Goal: Book appointment/travel/reservation

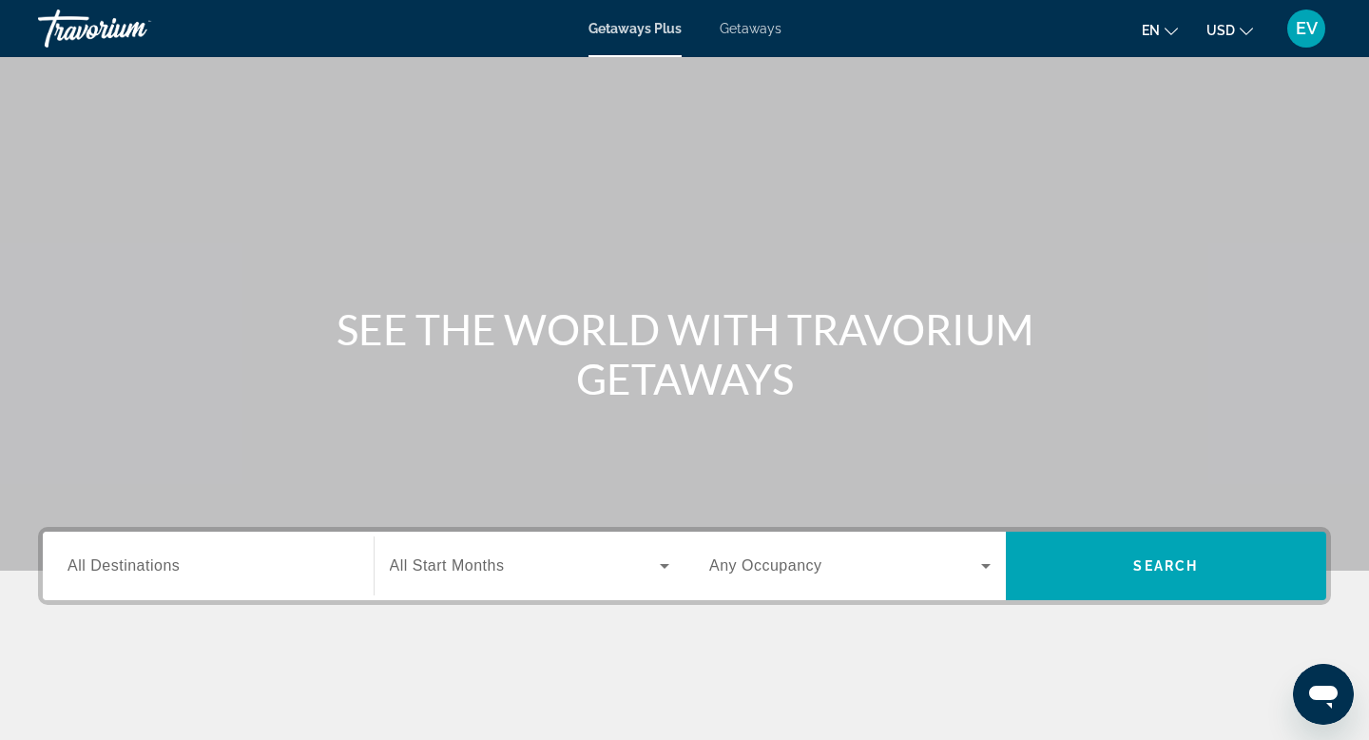
click at [293, 563] on input "Destination All Destinations" at bounding box center [208, 566] width 281 height 23
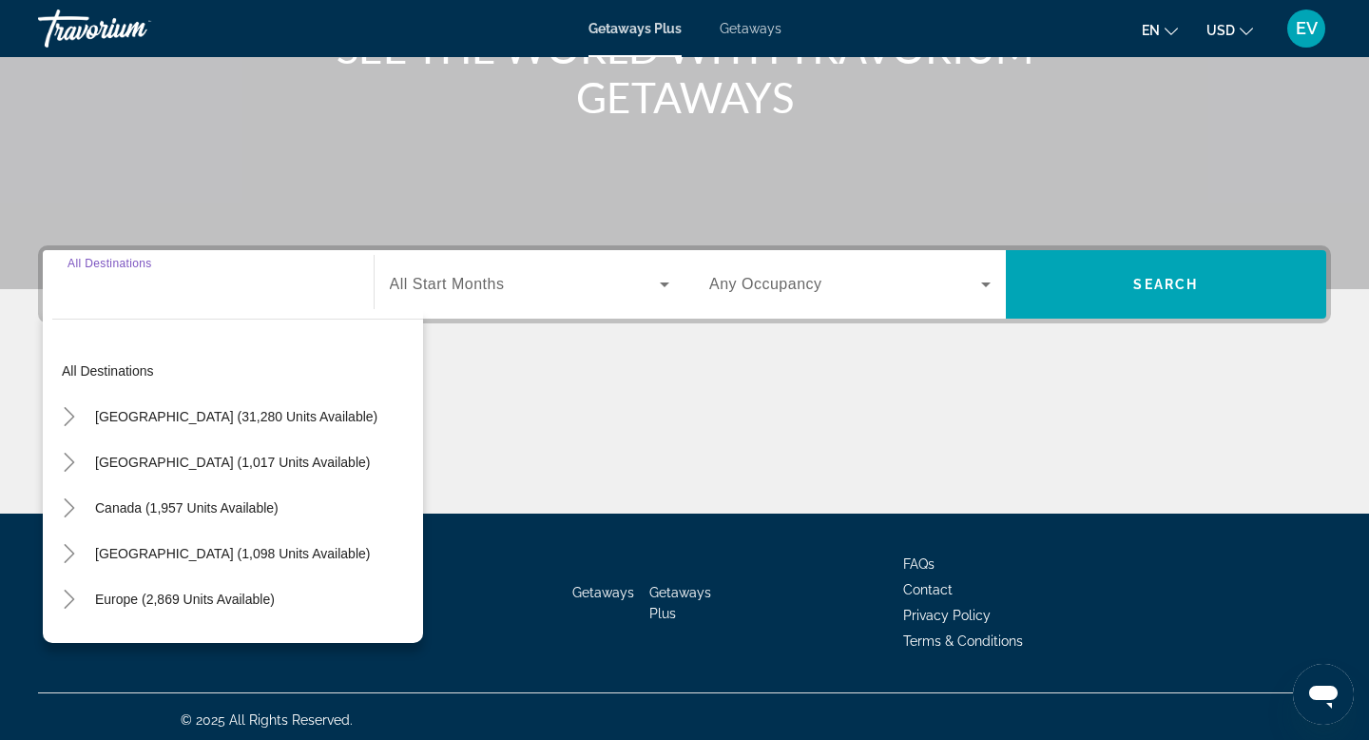
scroll to position [288, 0]
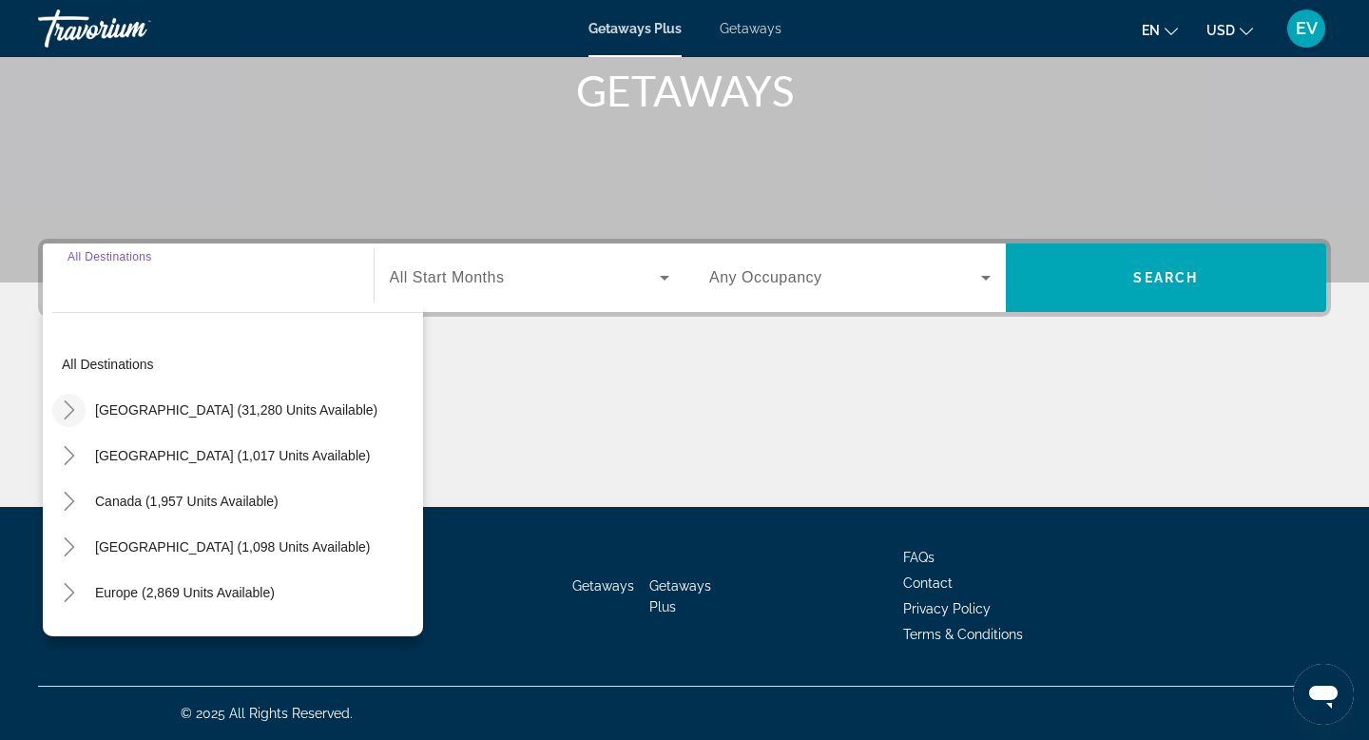
click at [78, 410] on icon "Toggle United States (31,280 units available)" at bounding box center [69, 409] width 19 height 19
click at [185, 279] on input "Destination All Destinations" at bounding box center [208, 278] width 281 height 23
click at [74, 404] on icon "Toggle United States (31,280 units available)" at bounding box center [69, 409] width 19 height 19
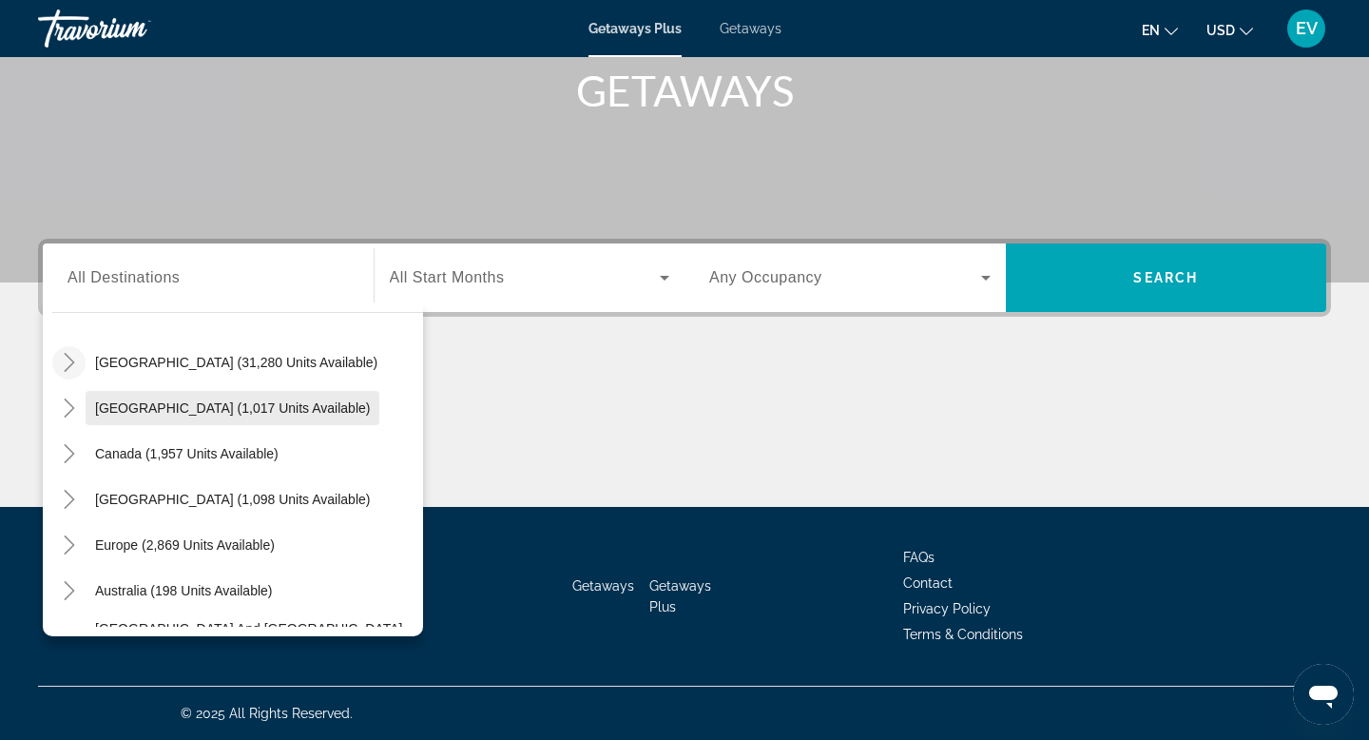
scroll to position [31, 0]
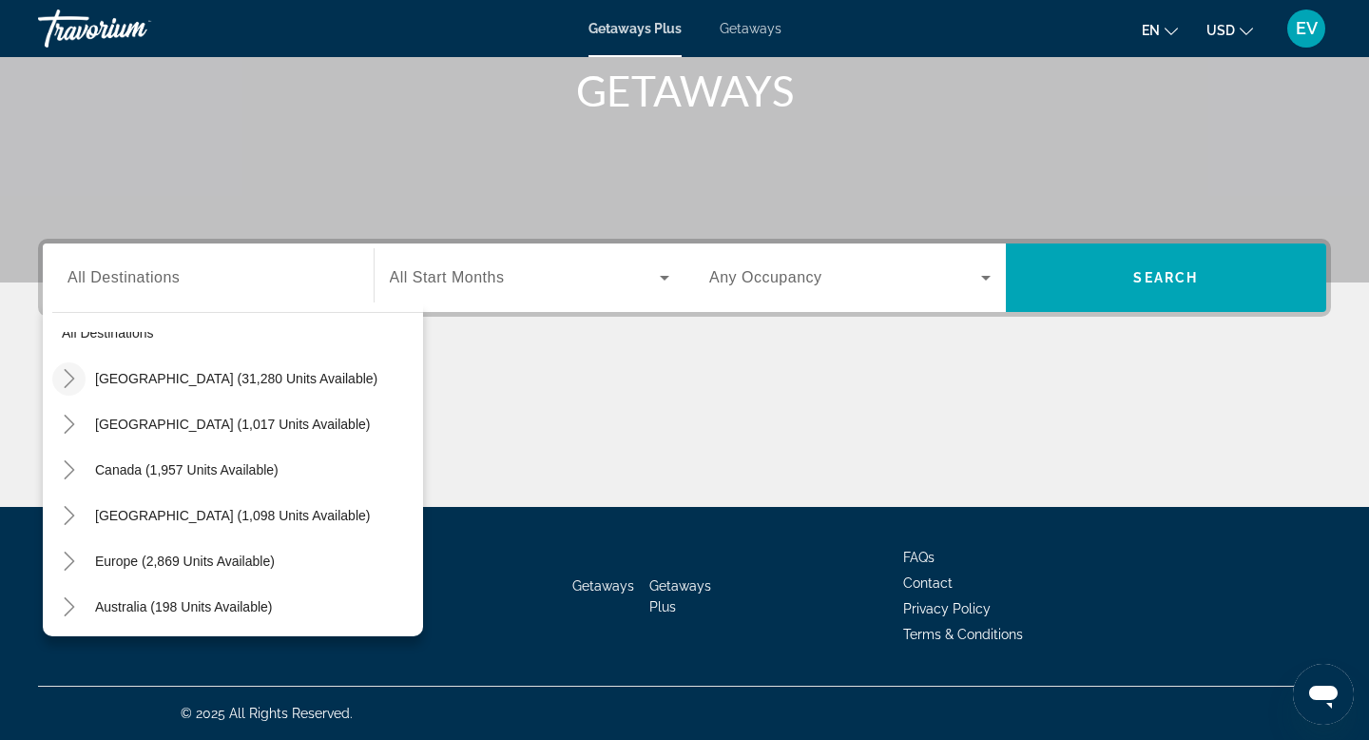
click at [69, 378] on icon "Toggle United States (31,280 units available)" at bounding box center [69, 378] width 19 height 19
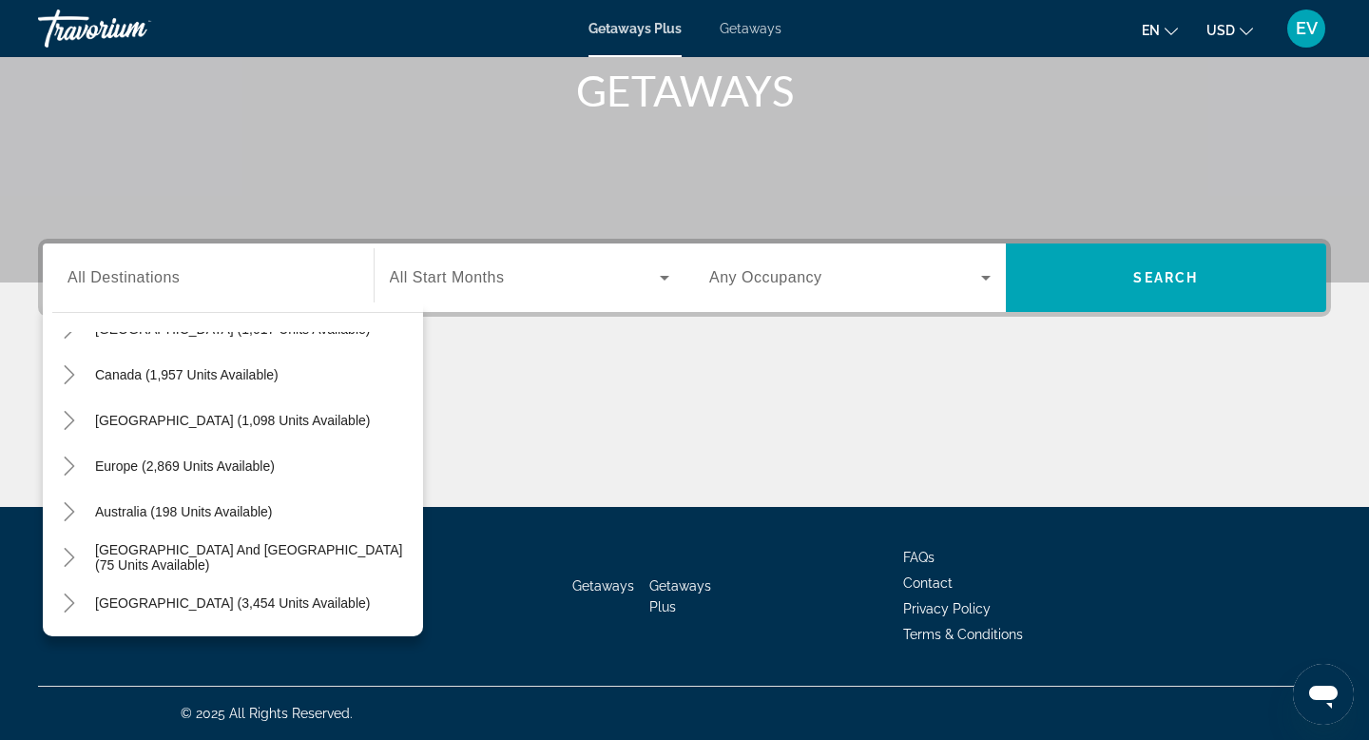
scroll to position [1865, 0]
click at [758, 37] on div "Getaways Plus Getaways en English Español Français Italiano Português русский U…" at bounding box center [684, 28] width 1369 height 49
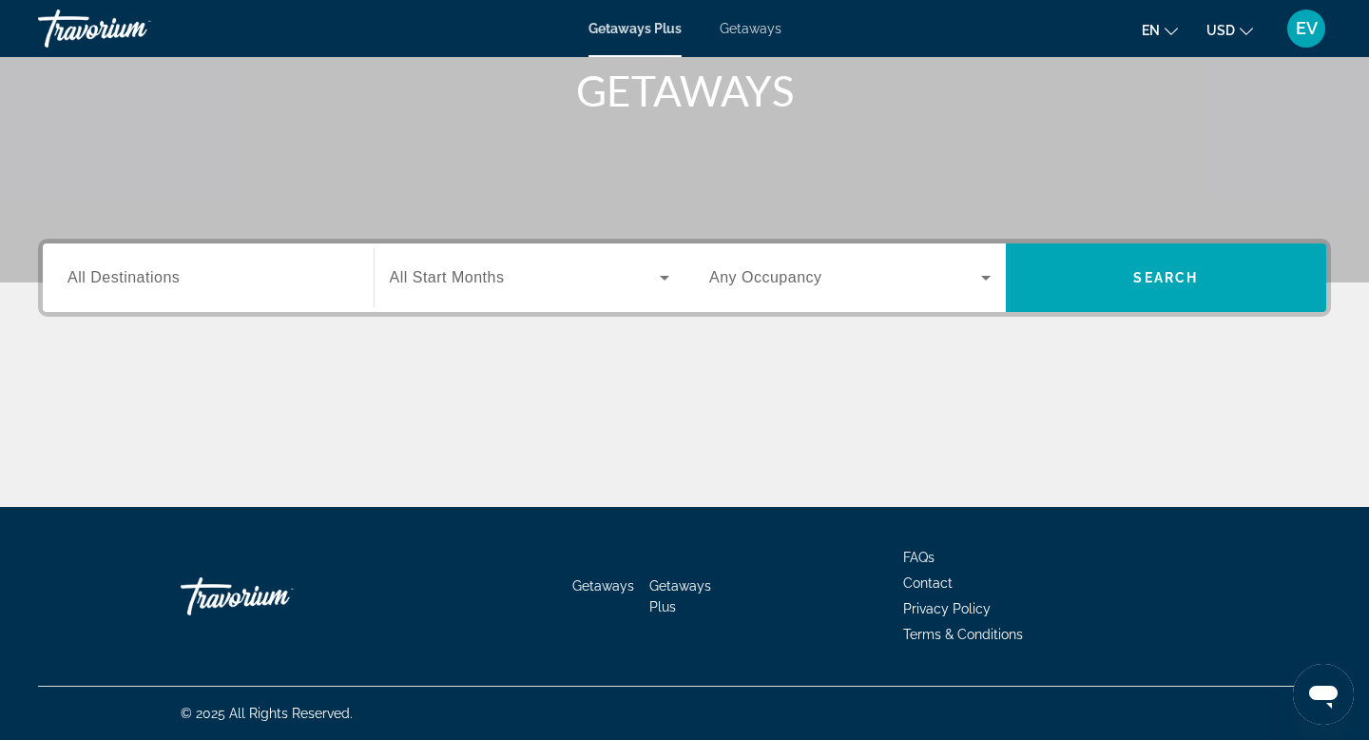
click at [757, 29] on span "Getaways" at bounding box center [751, 28] width 62 height 15
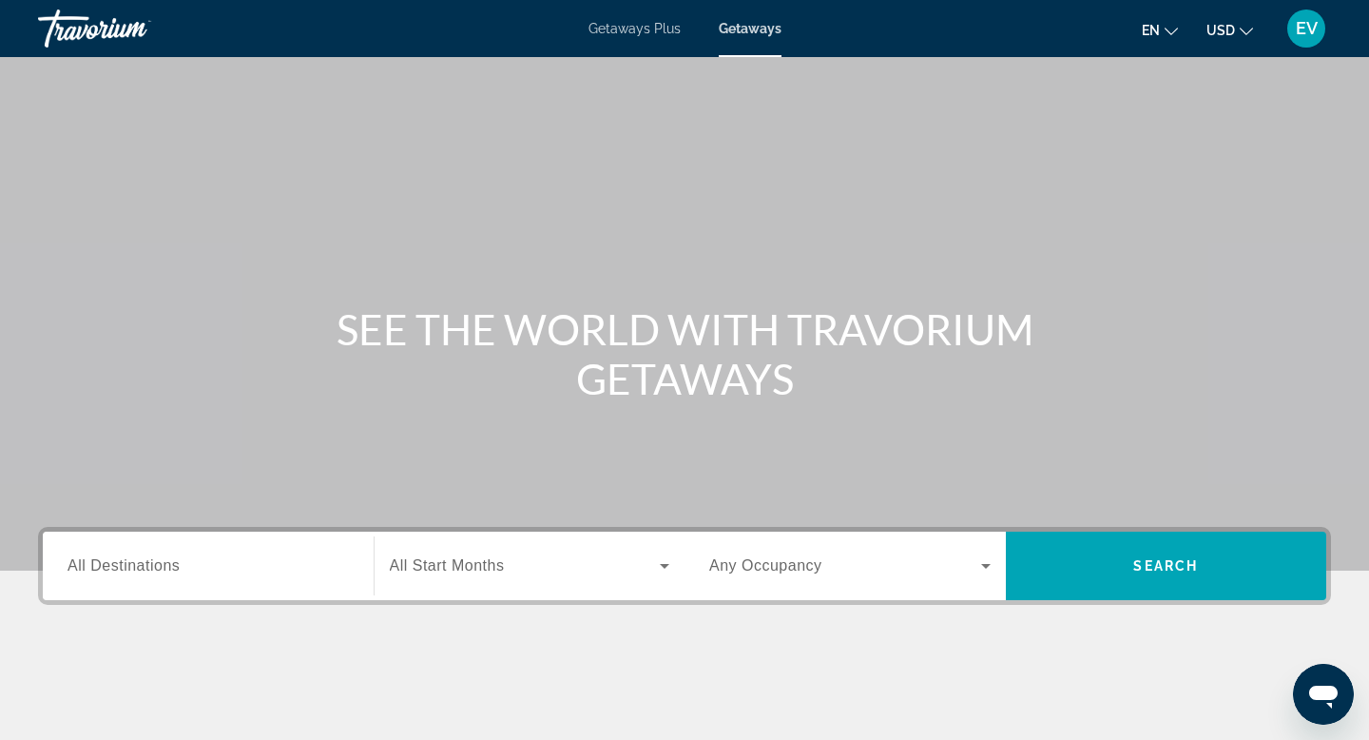
click at [219, 568] on input "Destination All Destinations" at bounding box center [208, 566] width 281 height 23
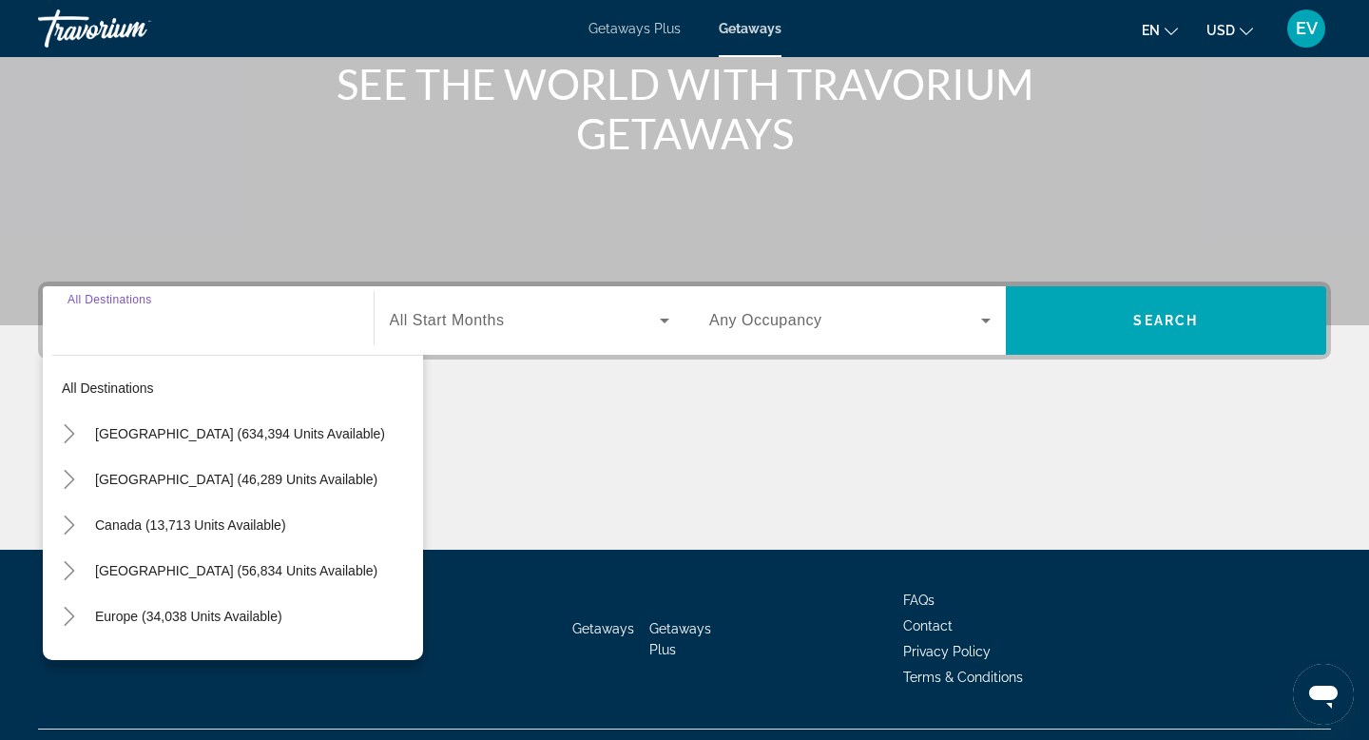
scroll to position [288, 0]
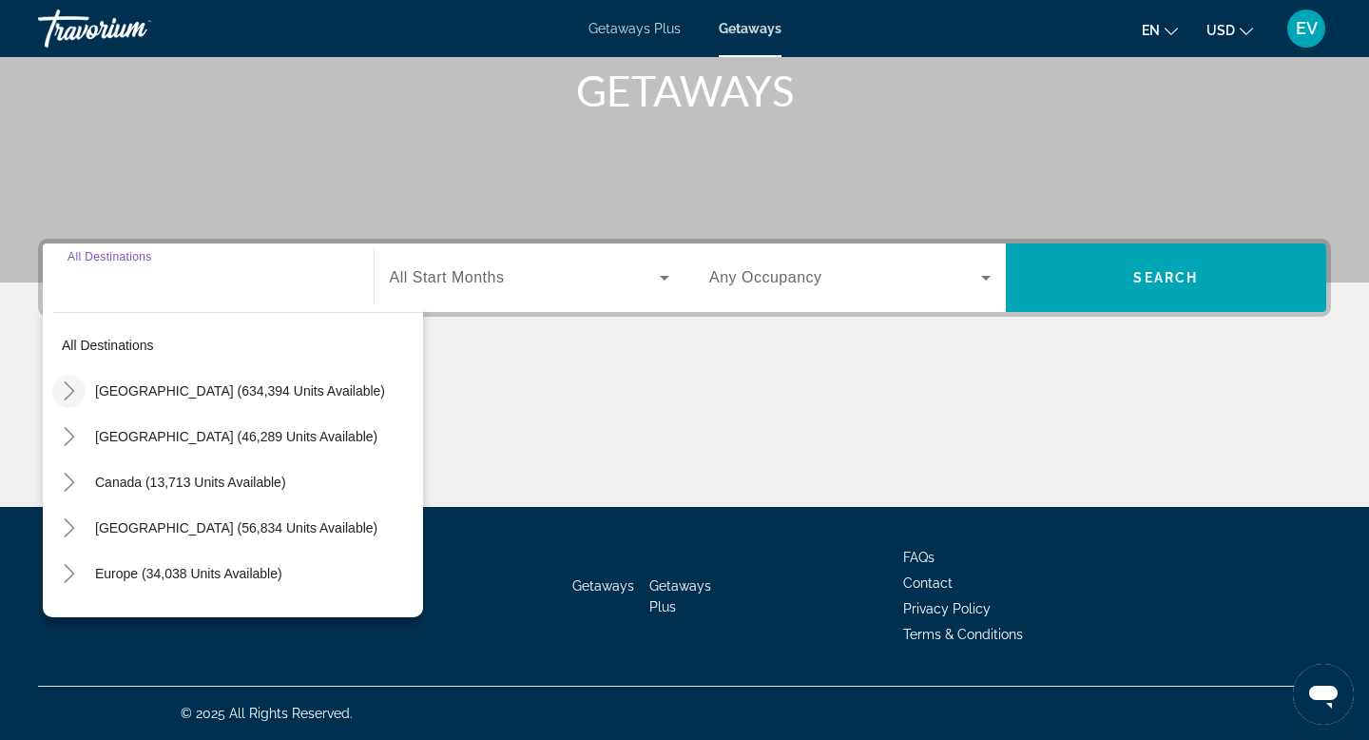
click at [73, 392] on icon "Toggle United States (634,394 units available)" at bounding box center [69, 390] width 19 height 19
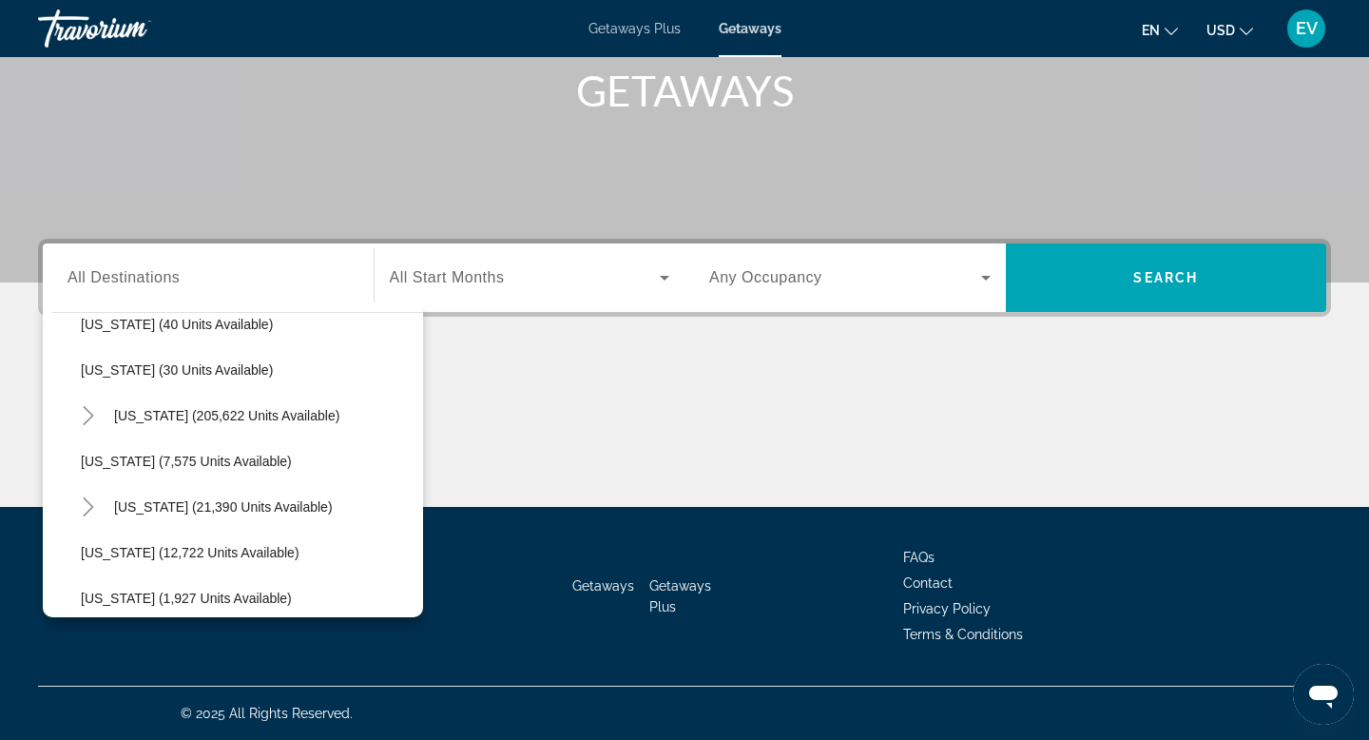
scroll to position [356, 0]
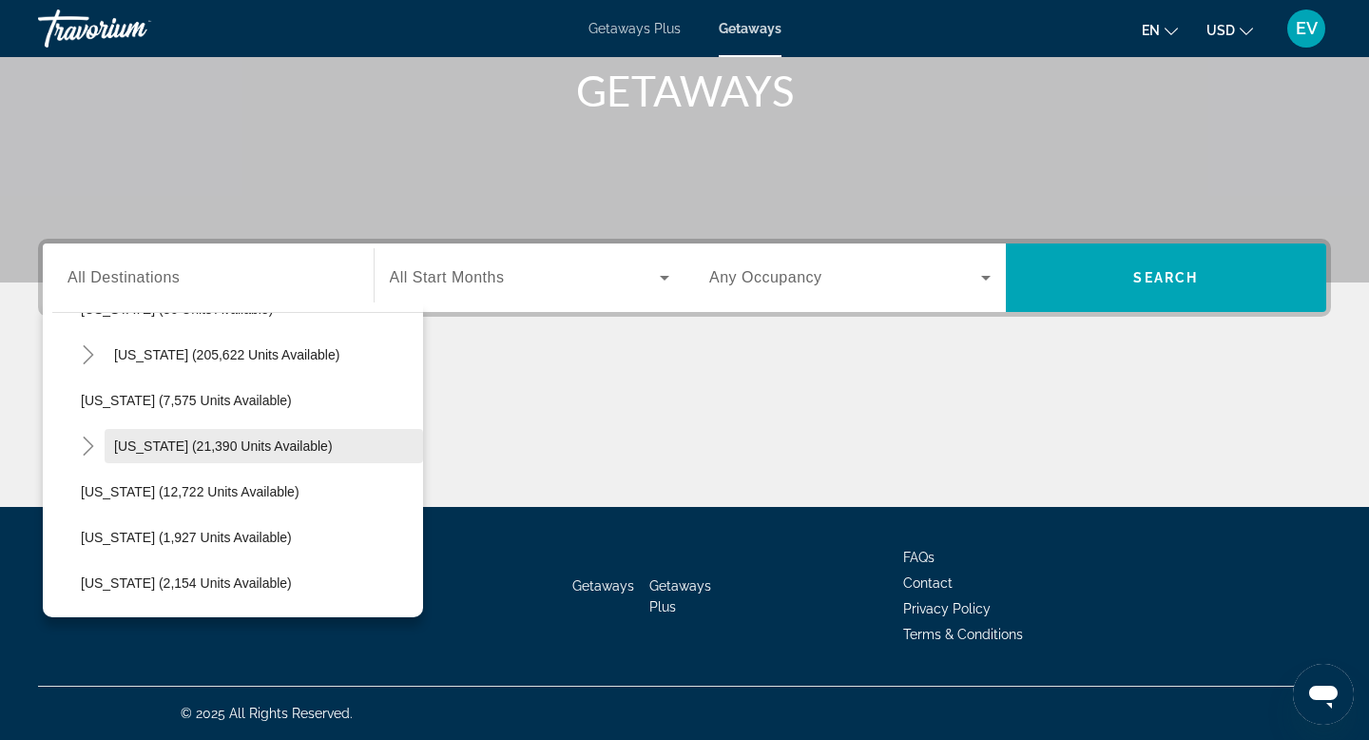
click at [173, 435] on span "Search widget" at bounding box center [264, 446] width 319 height 46
type input "**********"
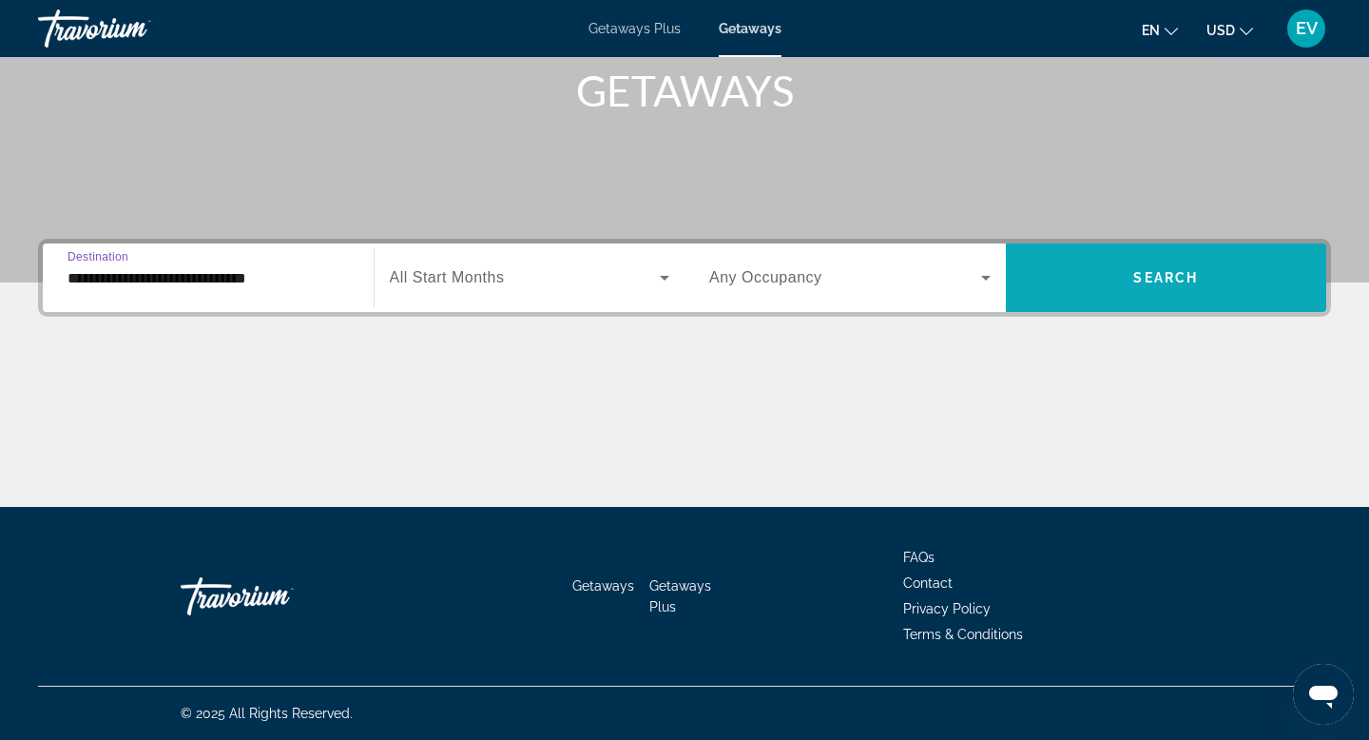
click at [1081, 294] on span "Search widget" at bounding box center [1166, 278] width 321 height 46
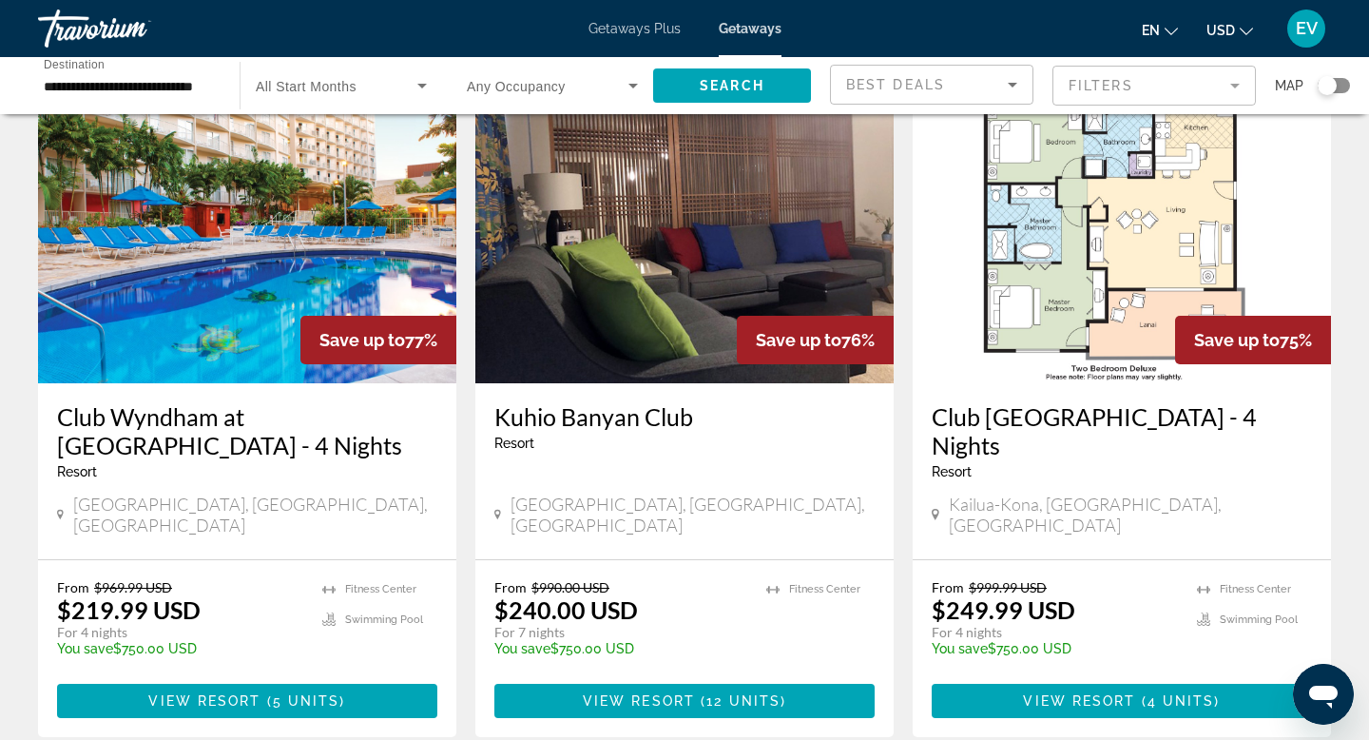
scroll to position [111, 0]
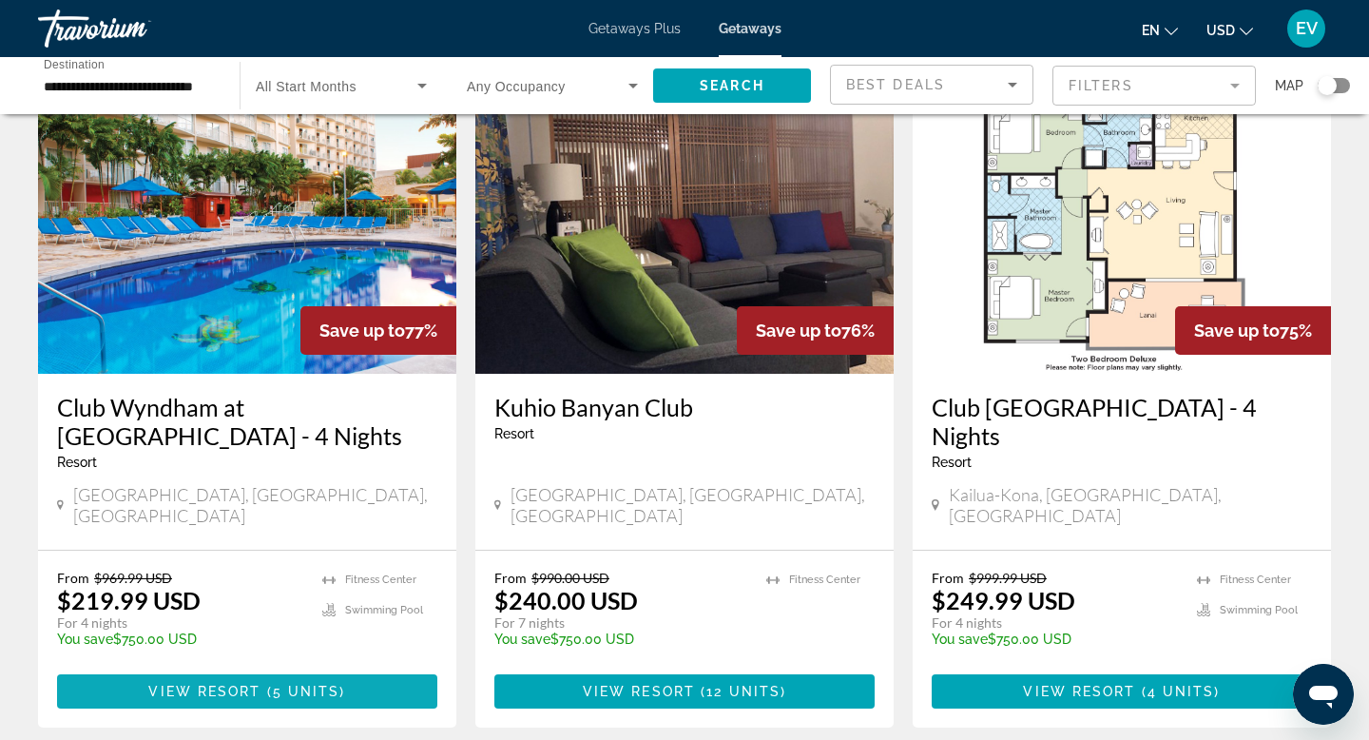
click at [345, 670] on span "Main content" at bounding box center [247, 691] width 380 height 46
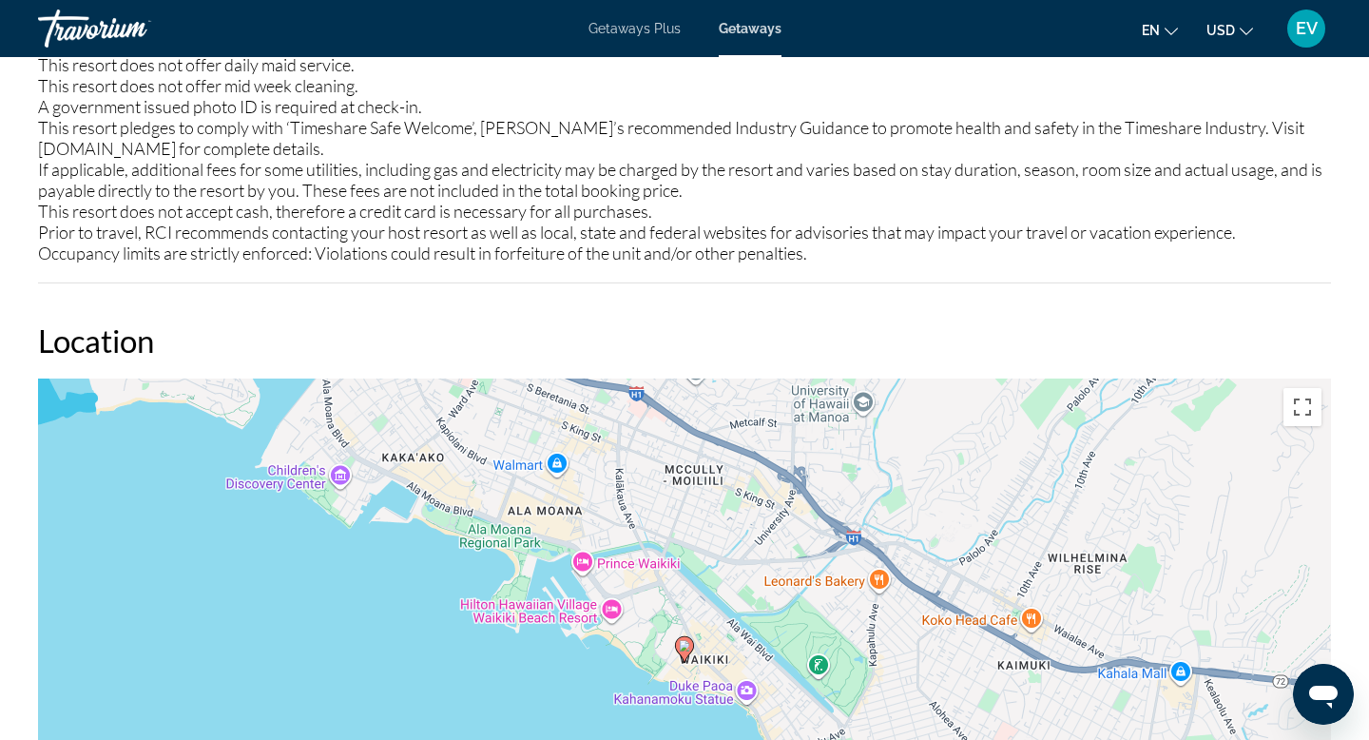
scroll to position [2739, 0]
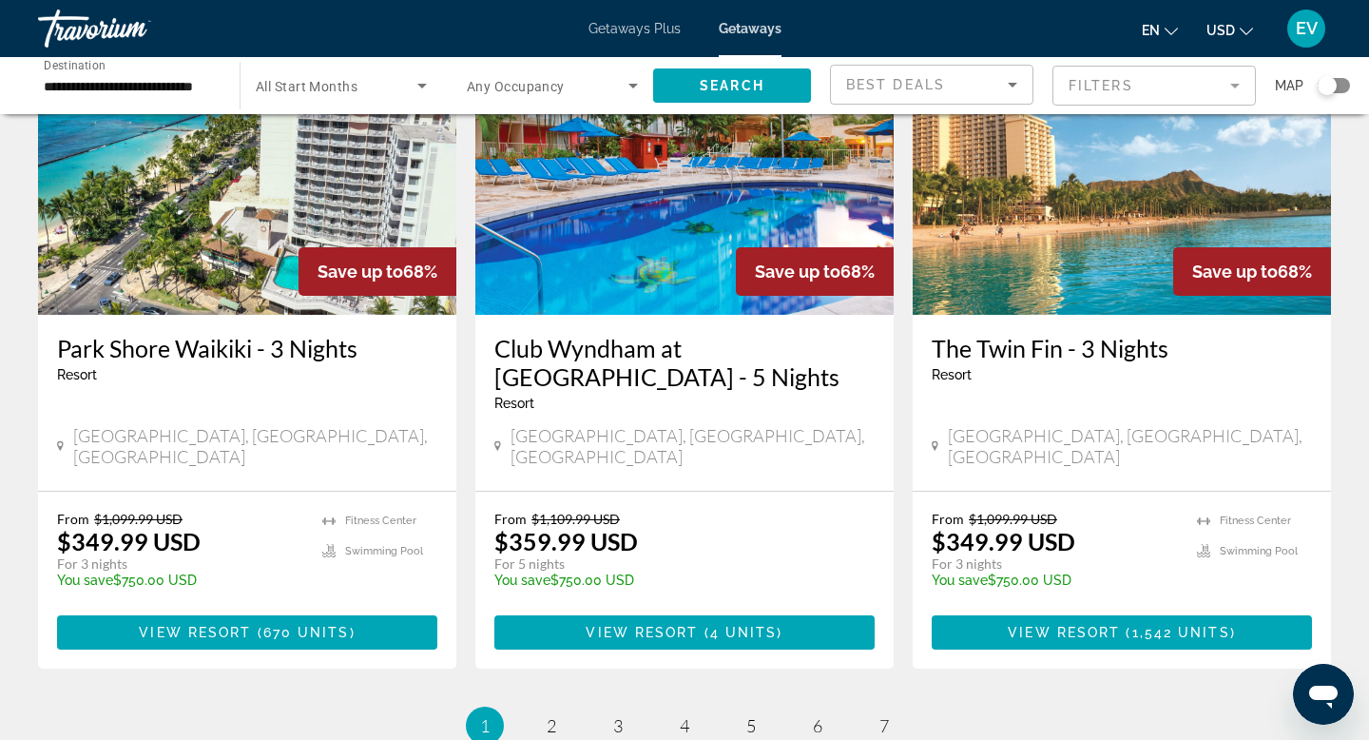
scroll to position [2479, 0]
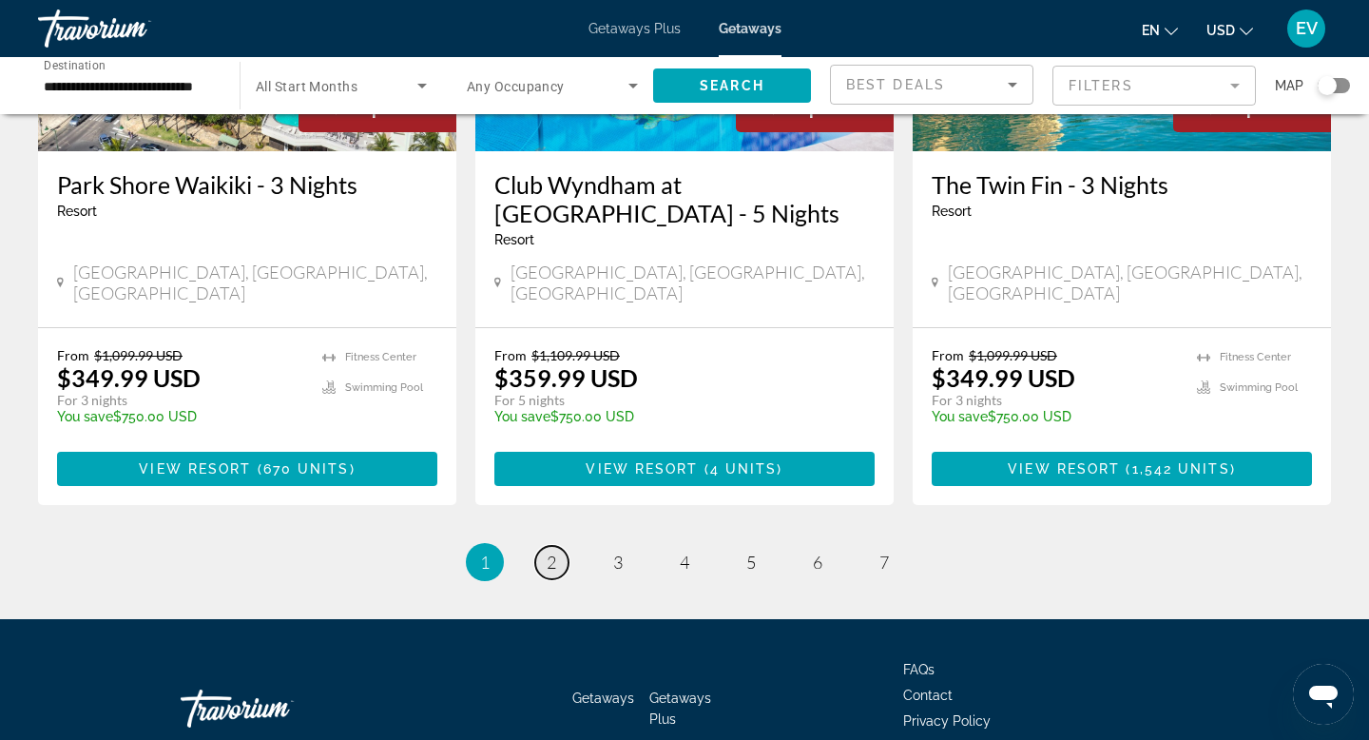
click at [549, 546] on link "page 2" at bounding box center [551, 562] width 33 height 33
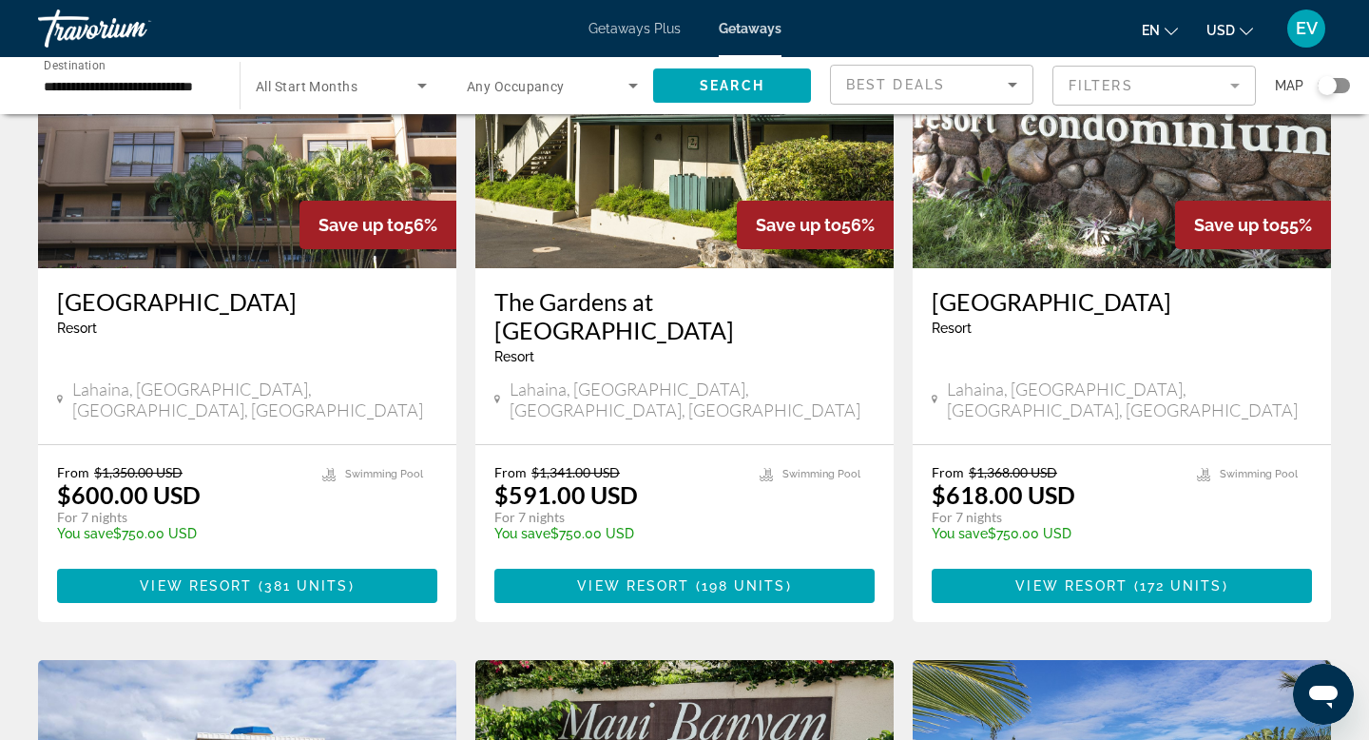
scroll to position [1640, 0]
